Goal: Information Seeking & Learning: Learn about a topic

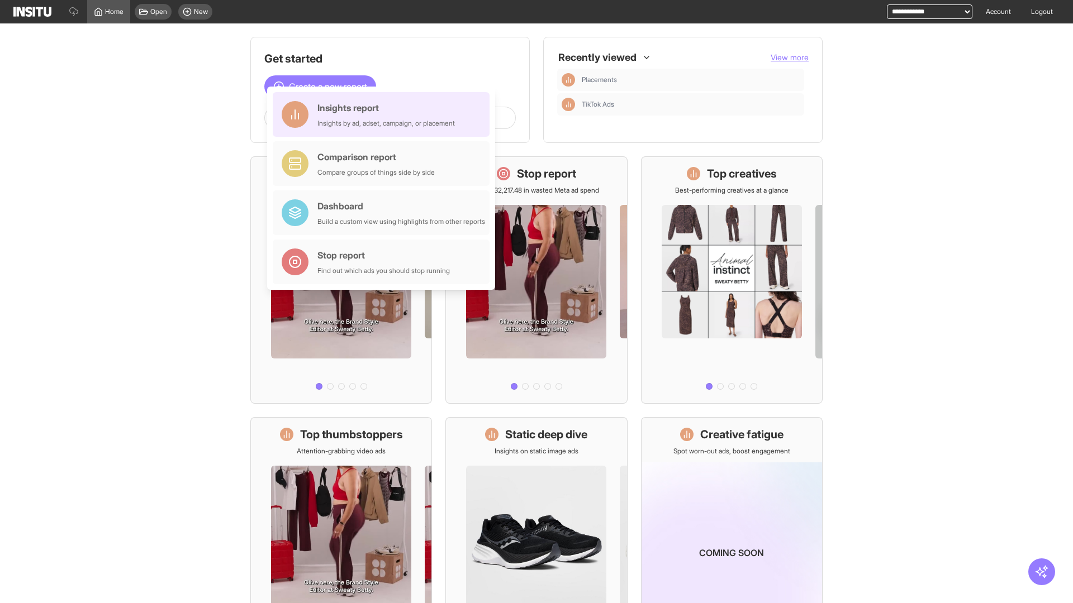
click at [384, 115] on div "Insights report Insights by ad, adset, campaign, or placement" at bounding box center [385, 114] width 137 height 27
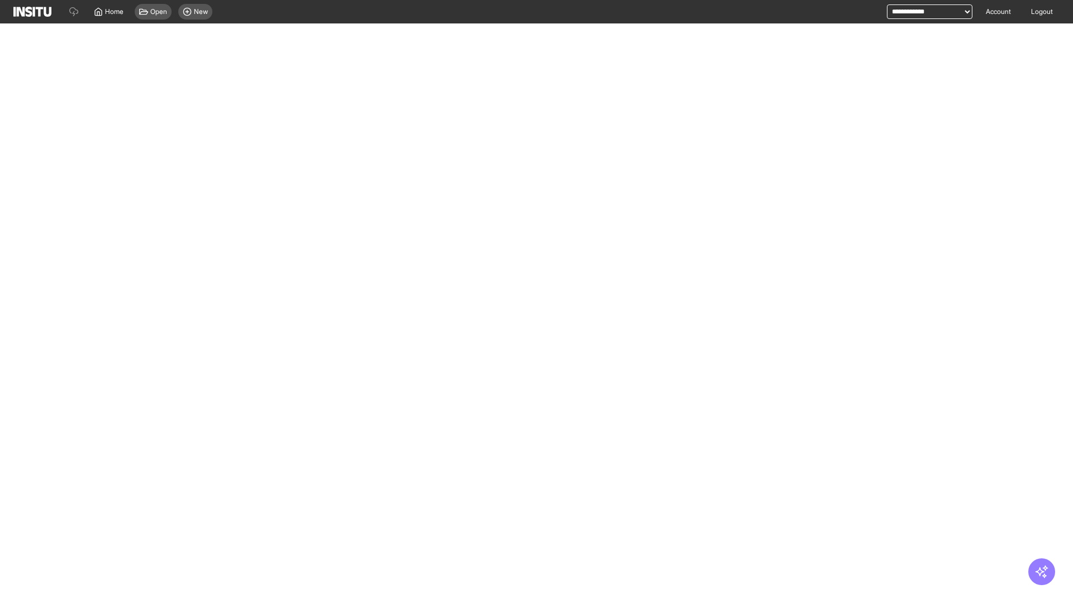
select select "**"
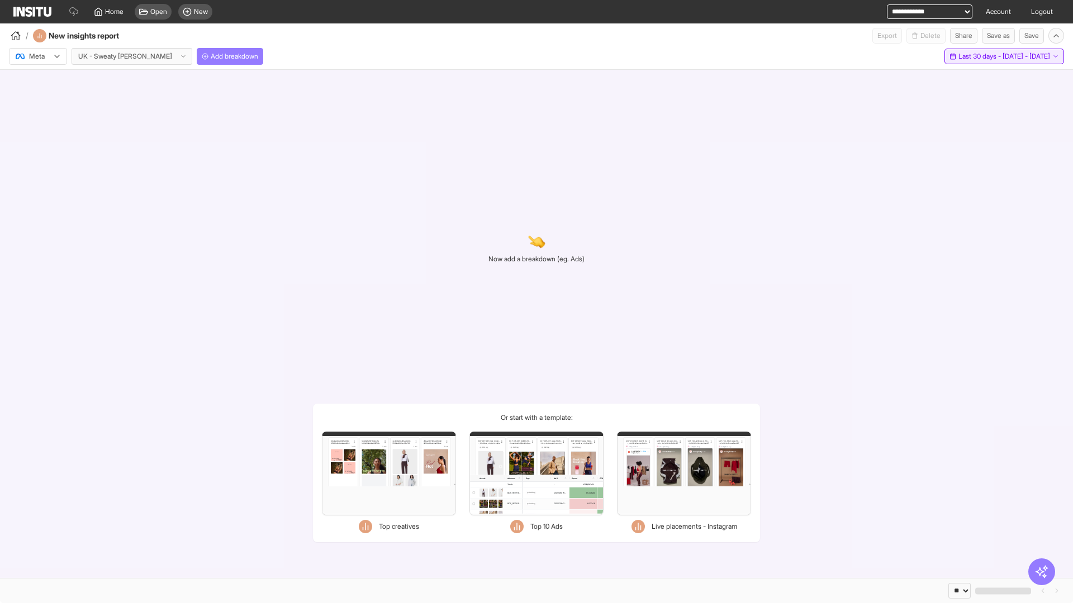
click at [981, 56] on span "Last 30 days - [DATE] - [DATE]" at bounding box center [1004, 56] width 92 height 9
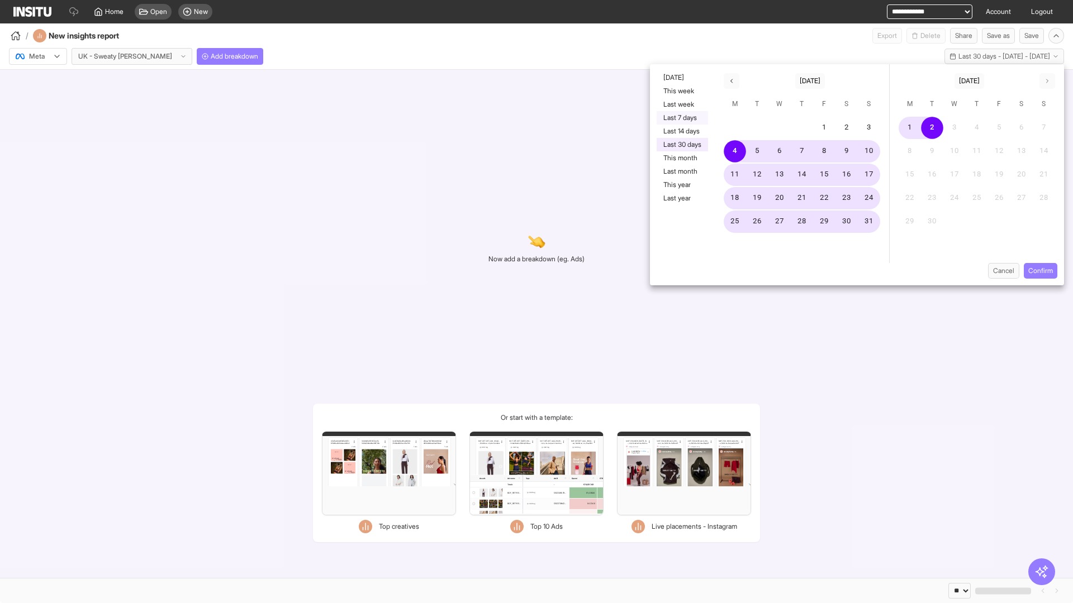
click at [681, 118] on button "Last 7 days" at bounding box center [681, 117] width 51 height 13
